Goal: Task Accomplishment & Management: Complete application form

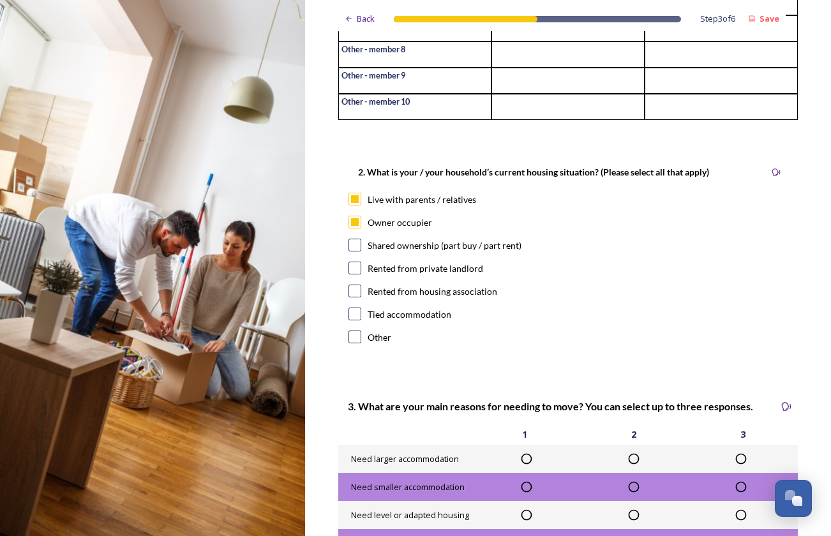
scroll to position [311, 0]
click at [354, 26] on div "Back" at bounding box center [359, 18] width 43 height 25
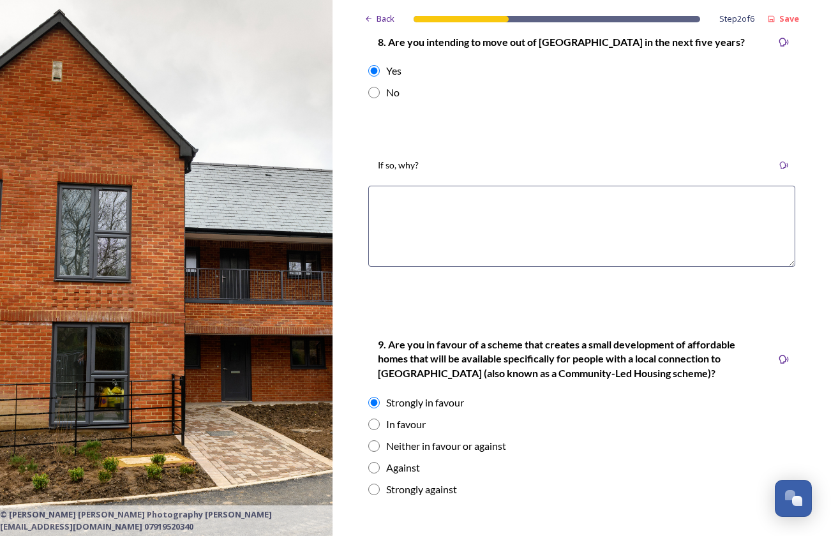
scroll to position [2900, 0]
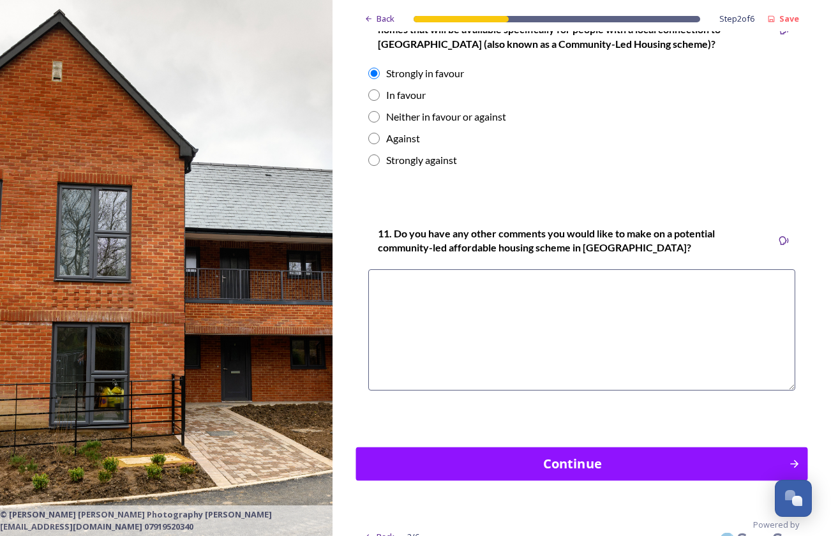
click at [606, 454] on div "Continue" at bounding box center [572, 463] width 419 height 19
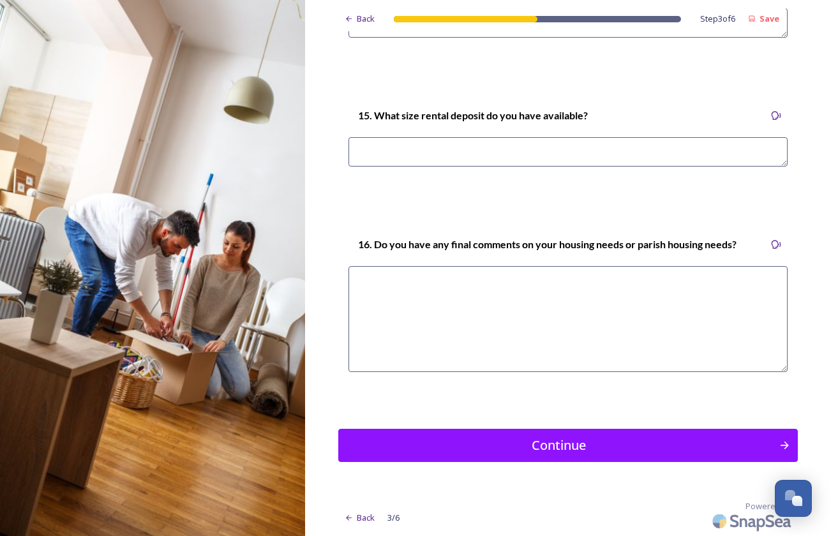
scroll to position [3712, 0]
click at [570, 445] on div "Continue" at bounding box center [558, 445] width 431 height 19
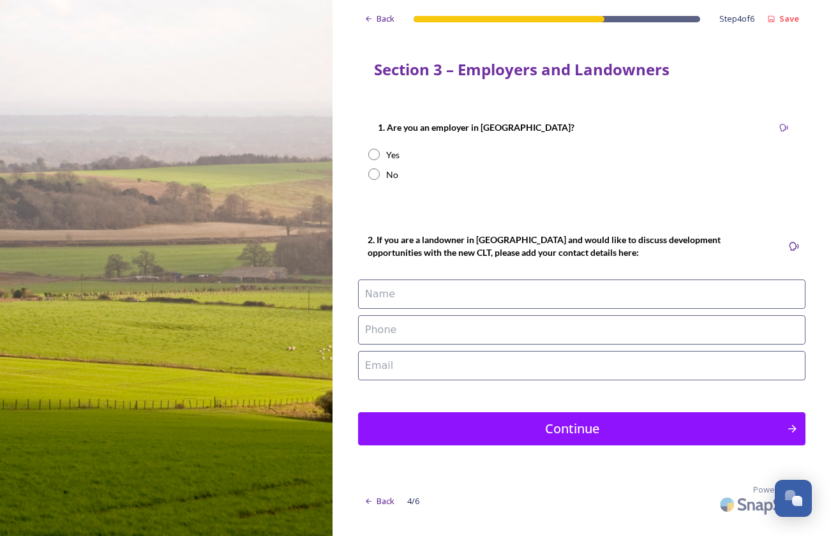
click at [372, 178] on input "radio" at bounding box center [373, 174] width 11 height 11
radio input "true"
click at [372, 154] on input "radio" at bounding box center [373, 154] width 11 height 11
radio input "true"
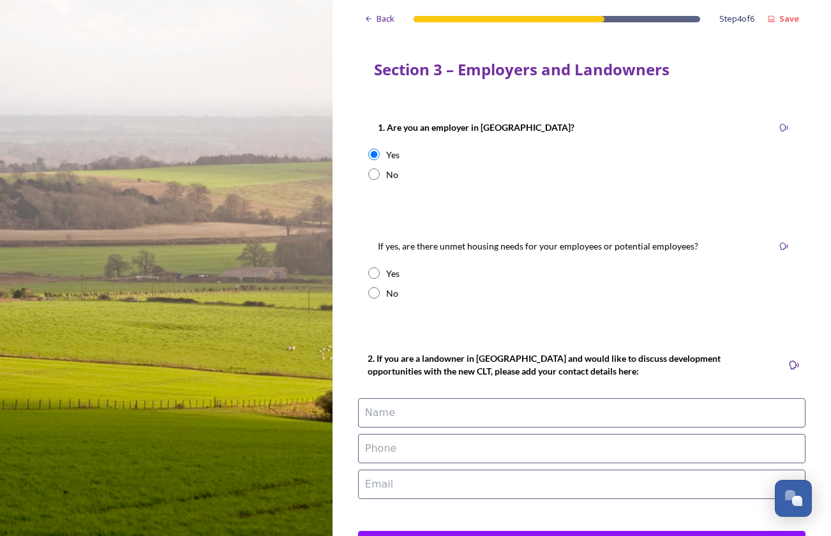
click at [372, 274] on input "radio" at bounding box center [373, 272] width 11 height 11
radio input "true"
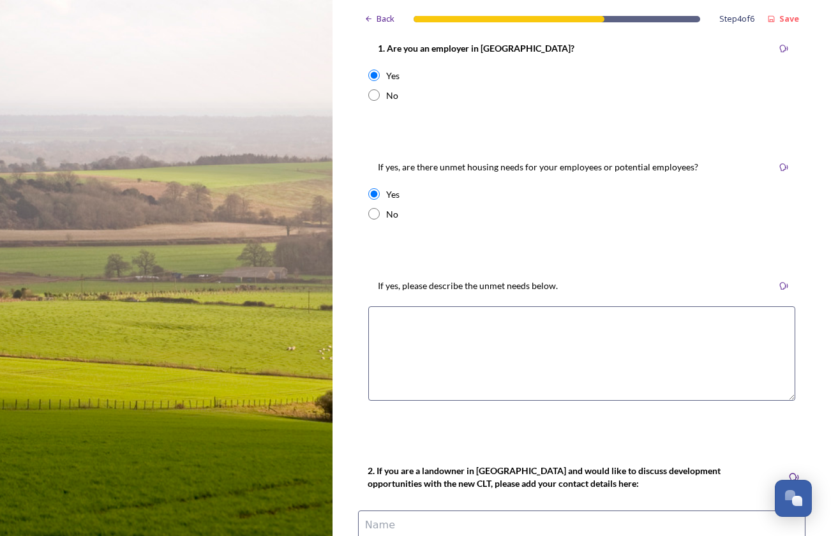
scroll to position [289, 0]
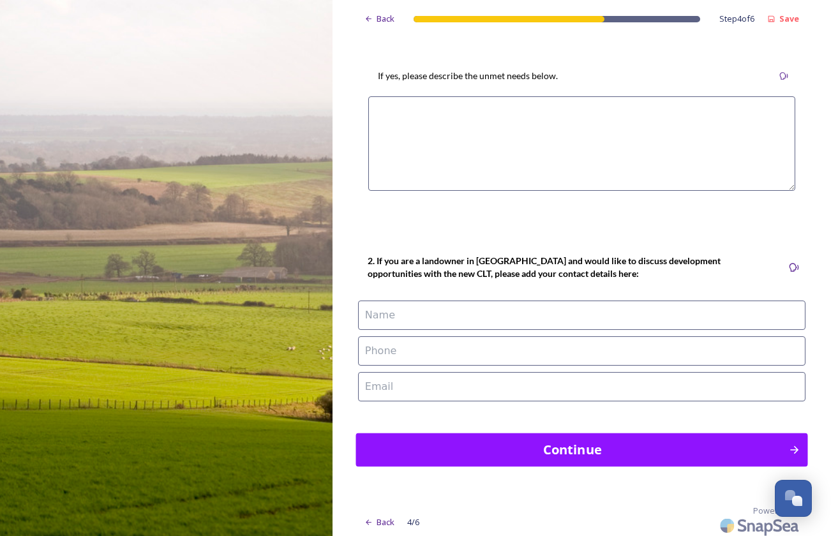
click at [560, 447] on div "Continue" at bounding box center [572, 449] width 419 height 19
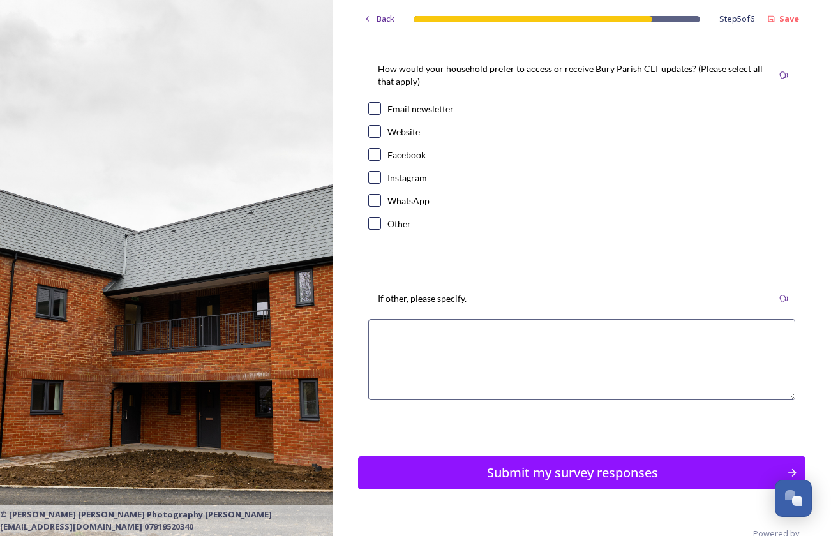
scroll to position [0, 0]
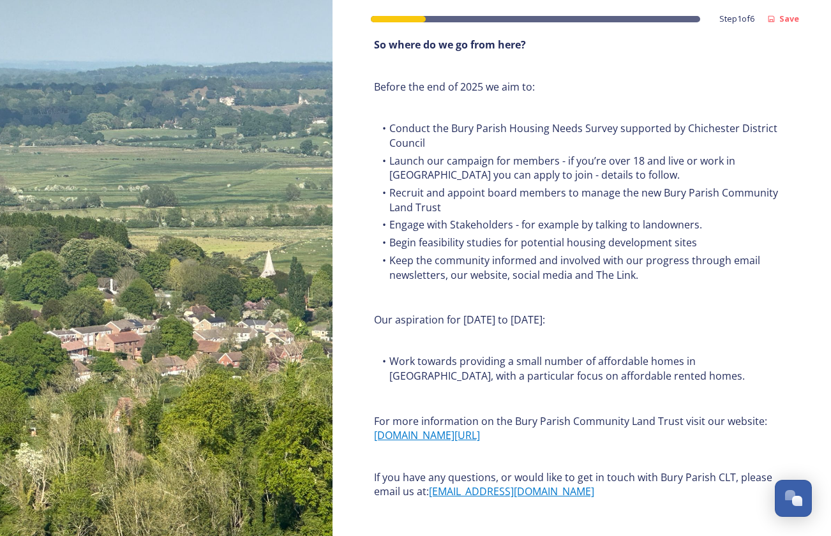
scroll to position [1510, 0]
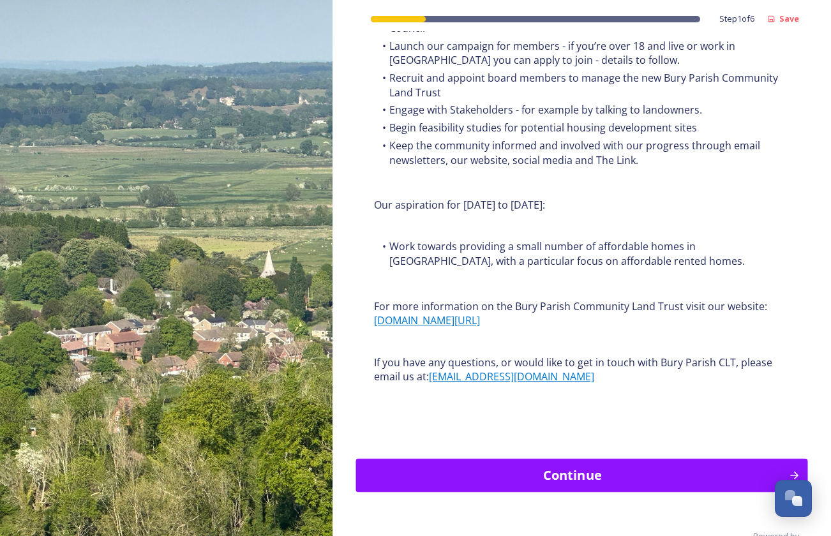
click at [592, 466] on div "Continue" at bounding box center [572, 475] width 419 height 19
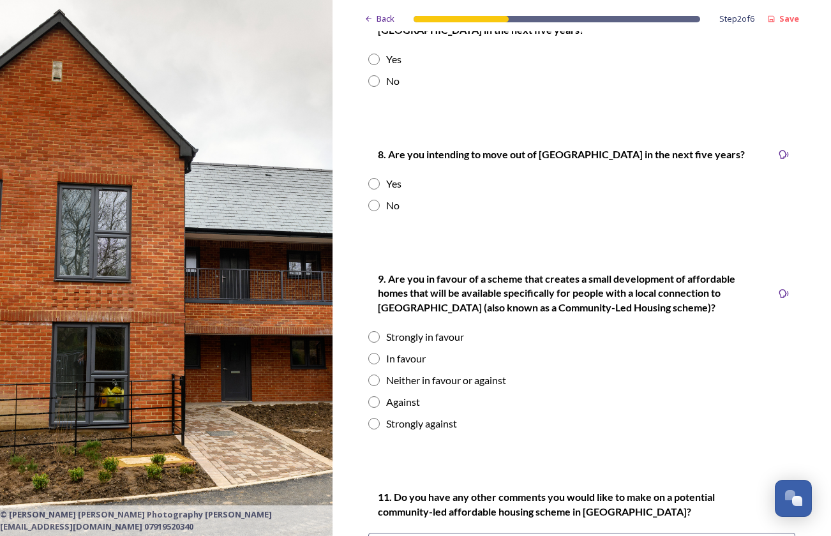
scroll to position [0, 0]
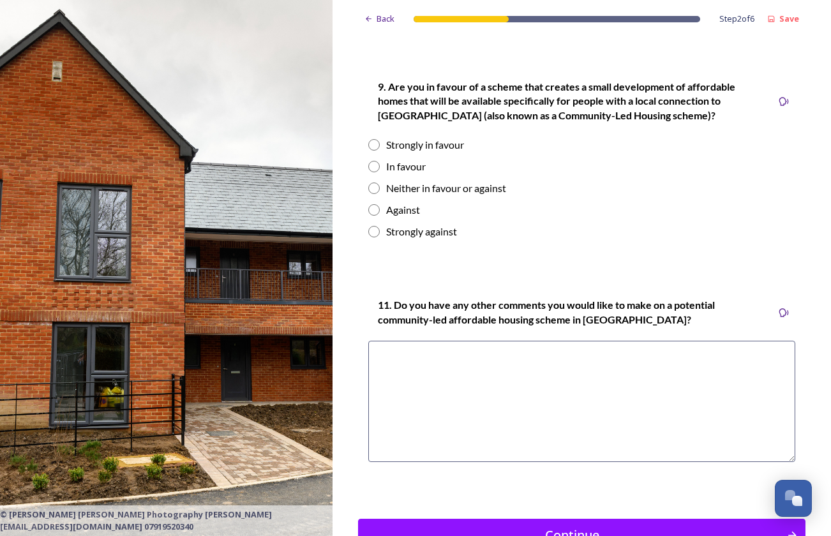
scroll to position [1787, 0]
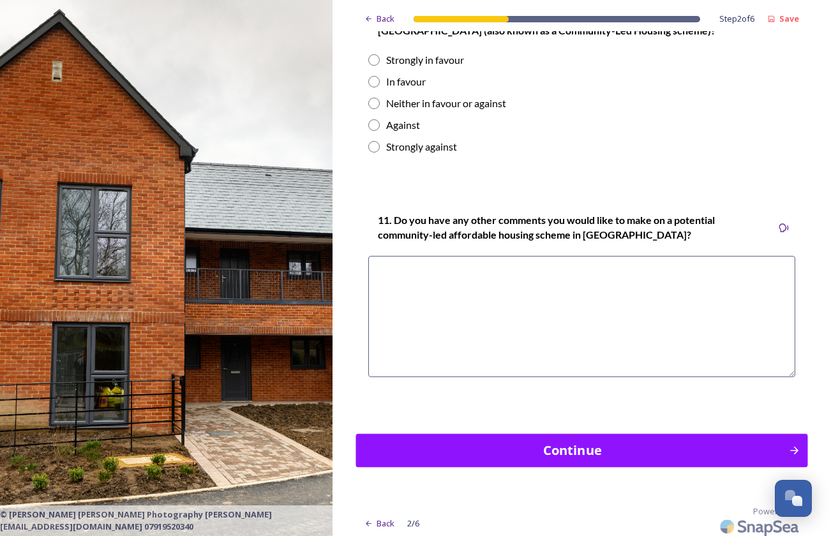
click at [596, 441] on div "Continue" at bounding box center [572, 450] width 419 height 19
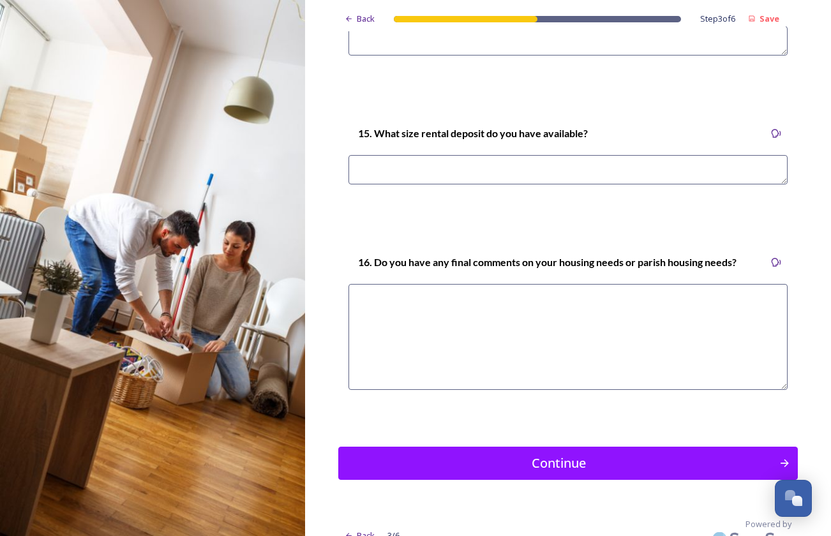
scroll to position [3712, 0]
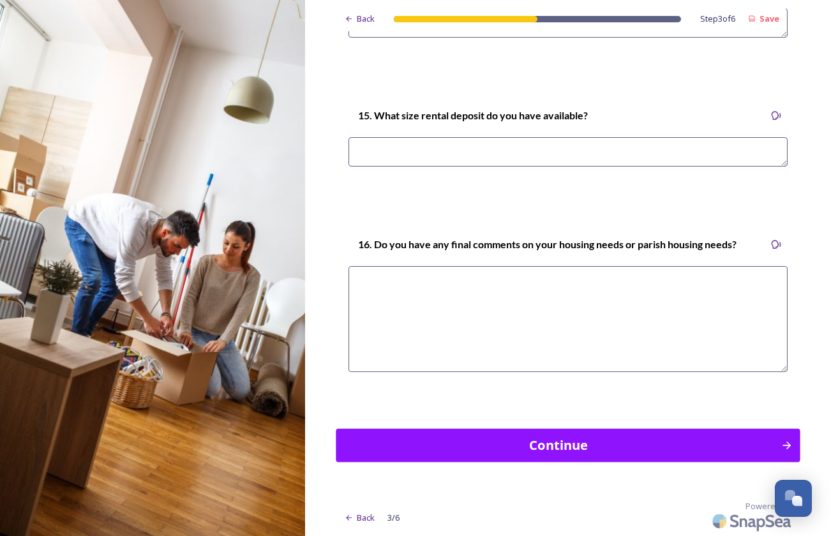
click at [635, 450] on div "Continue" at bounding box center [558, 445] width 431 height 19
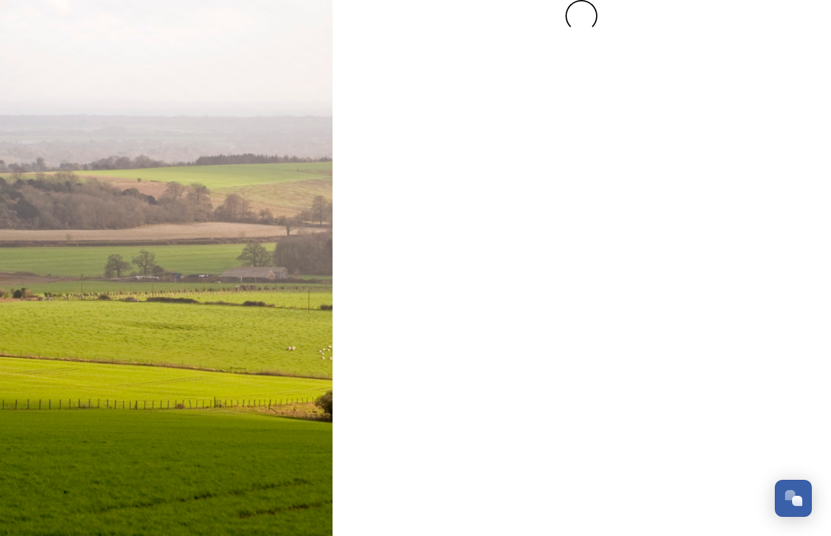
scroll to position [0, 0]
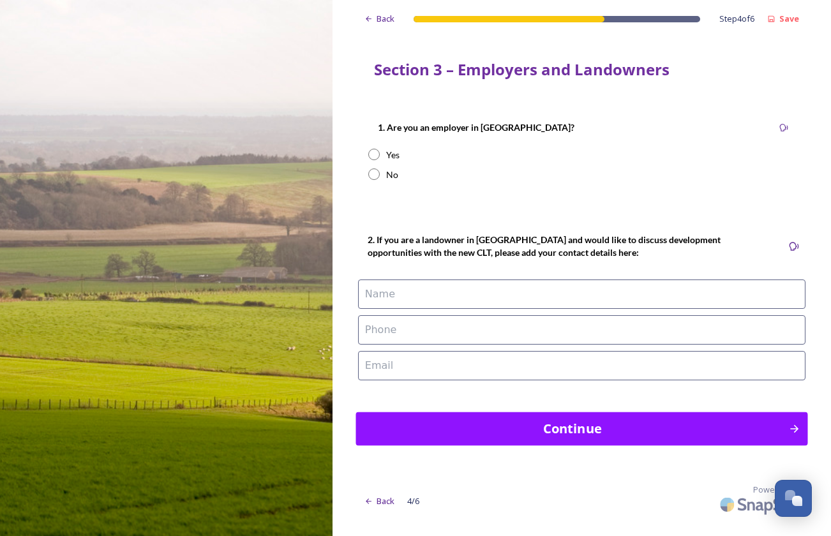
click at [619, 433] on div "Continue" at bounding box center [572, 428] width 419 height 19
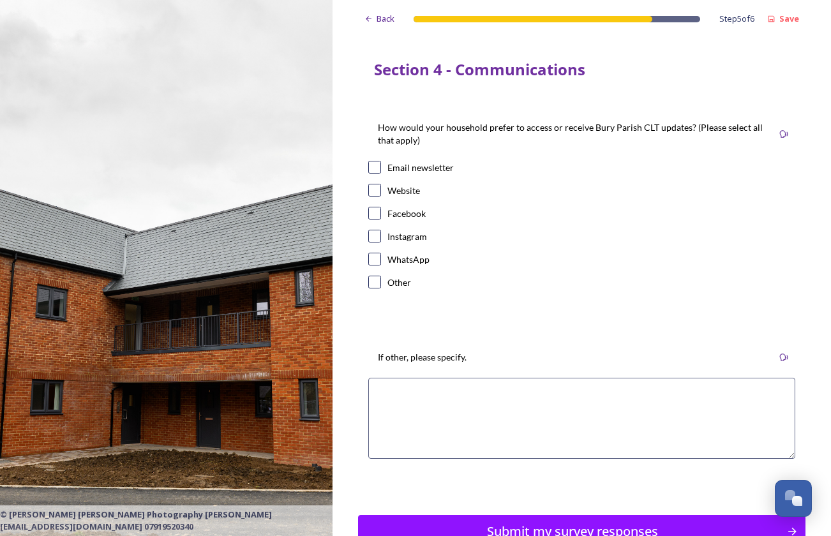
scroll to position [83, 0]
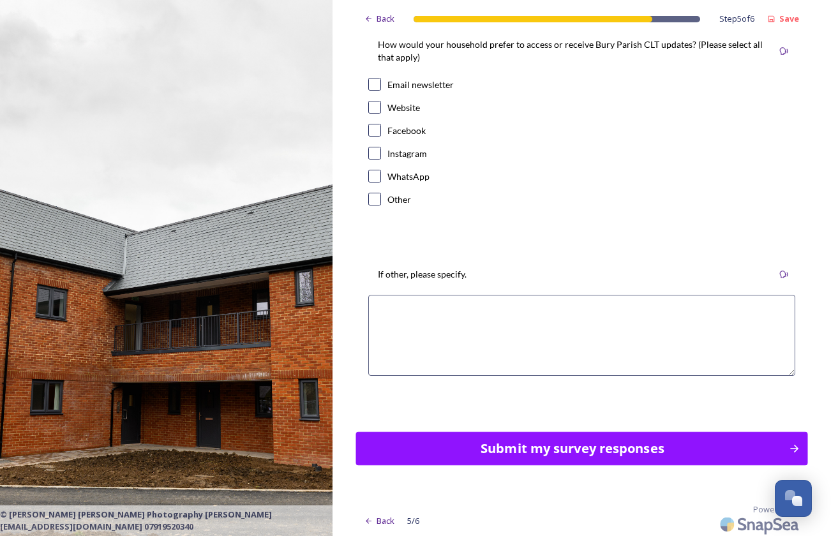
click at [523, 450] on div "Submit my survey responses" at bounding box center [572, 448] width 419 height 19
